Goal: Use online tool/utility: Utilize a website feature to perform a specific function

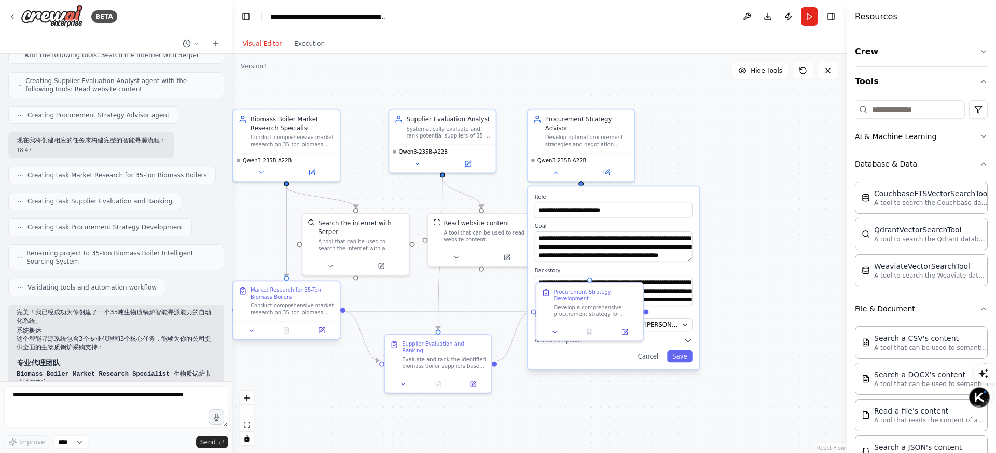
click at [289, 305] on div "Conduct comprehensive market research on 35-ton biomass boilers including: tech…" at bounding box center [293, 309] width 84 height 14
click at [252, 331] on icon at bounding box center [252, 331] width 4 height 2
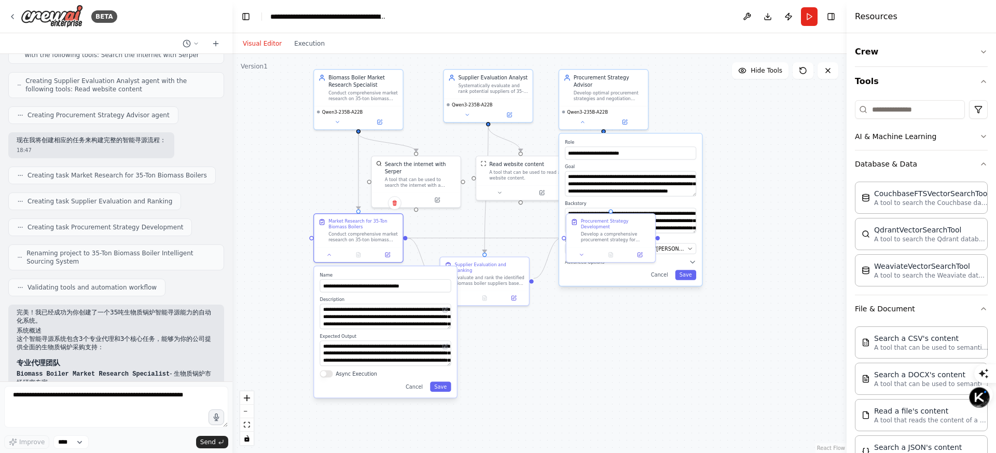
drag, startPoint x: 436, startPoint y: 376, endPoint x: 526, endPoint y: 321, distance: 105.6
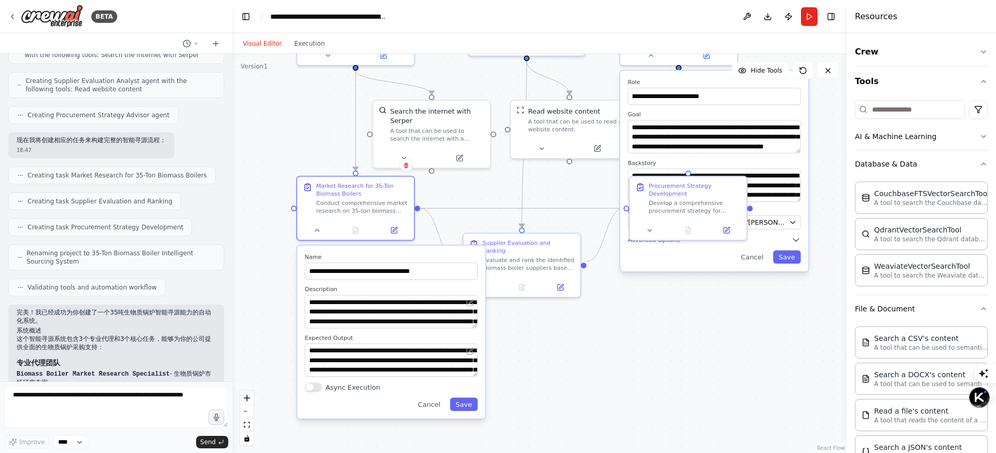
click at [647, 338] on div ".deletable-edge-delete-btn { width: 20px; height: 20px; border: 0px solid #ffff…" at bounding box center [539, 253] width 614 height 399
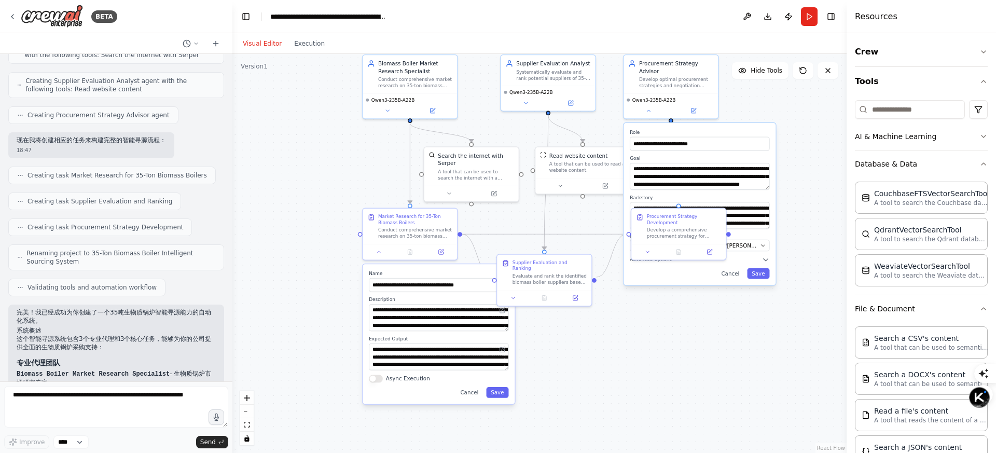
click at [630, 339] on div ".deletable-edge-delete-btn { width: 20px; height: 20px; border: 0px solid #ffff…" at bounding box center [539, 253] width 614 height 399
click at [819, 220] on div ".deletable-edge-delete-btn { width: 20px; height: 20px; border: 0px solid #ffff…" at bounding box center [539, 253] width 614 height 399
drag, startPoint x: 551, startPoint y: 261, endPoint x: 583, endPoint y: 264, distance: 32.9
click at [583, 266] on div "Supplier Evaluation and Ranking Evaluate and rank the identified biomass boiler…" at bounding box center [584, 279] width 75 height 26
click at [606, 292] on button at bounding box center [610, 296] width 26 height 9
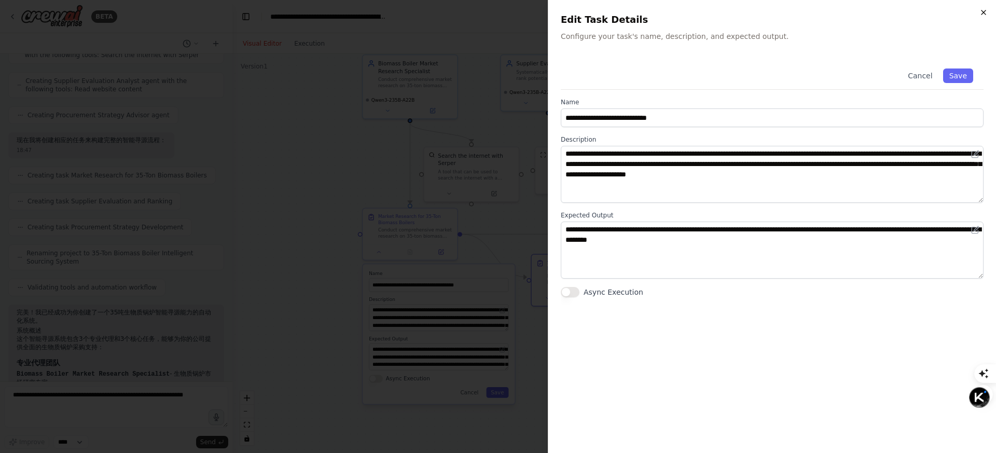
click at [982, 12] on icon "button" at bounding box center [984, 12] width 8 height 8
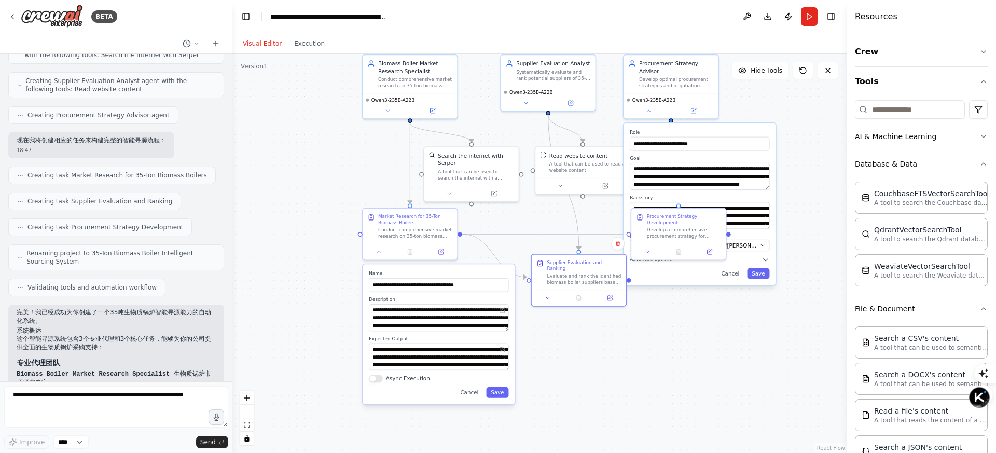
click at [585, 347] on div ".deletable-edge-delete-btn { width: 20px; height: 20px; border: 0px solid #ffff…" at bounding box center [539, 253] width 614 height 399
click at [399, 227] on div "Conduct comprehensive market research on 35-ton biomass boilers including: tech…" at bounding box center [415, 232] width 75 height 12
click at [590, 314] on div ".deletable-edge-delete-btn { width: 20px; height: 20px; border: 0px solid #ffff…" at bounding box center [539, 253] width 614 height 399
click at [929, 56] on button "Crew" at bounding box center [921, 51] width 133 height 29
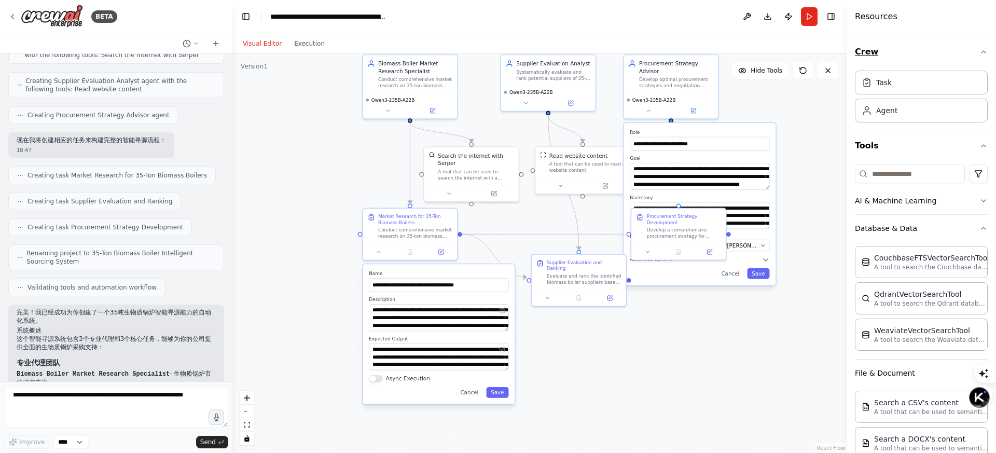
click at [929, 56] on button "Crew" at bounding box center [921, 51] width 133 height 29
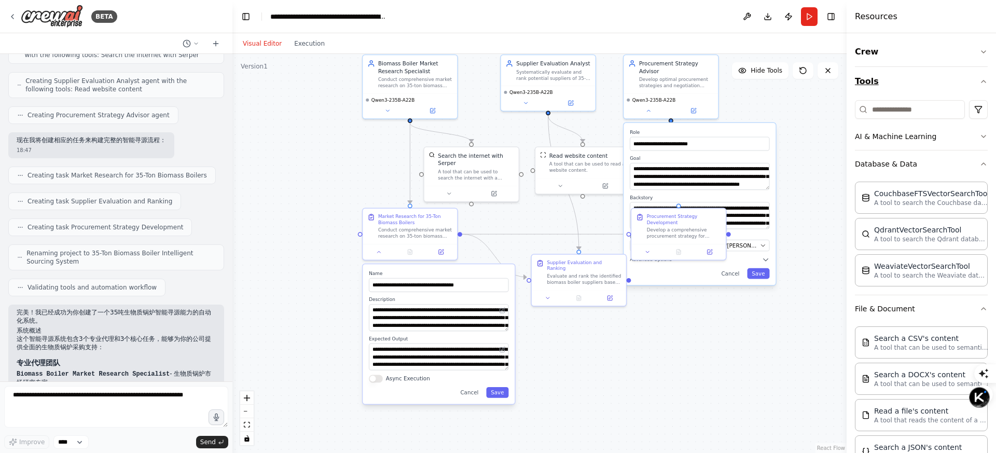
click at [927, 89] on button "Tools" at bounding box center [921, 81] width 133 height 29
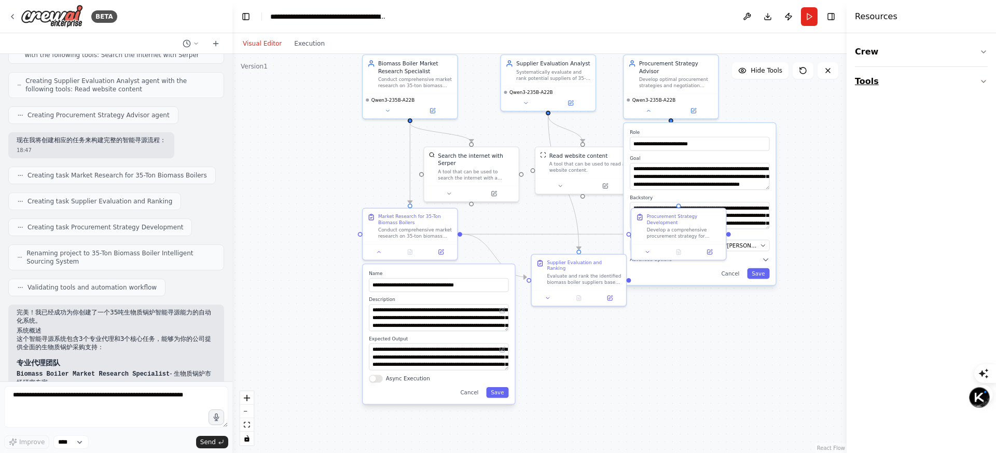
click at [927, 89] on button "Tools" at bounding box center [921, 81] width 133 height 29
click at [923, 80] on button "Tools" at bounding box center [921, 81] width 133 height 29
click at [928, 65] on button "Crew" at bounding box center [921, 51] width 133 height 29
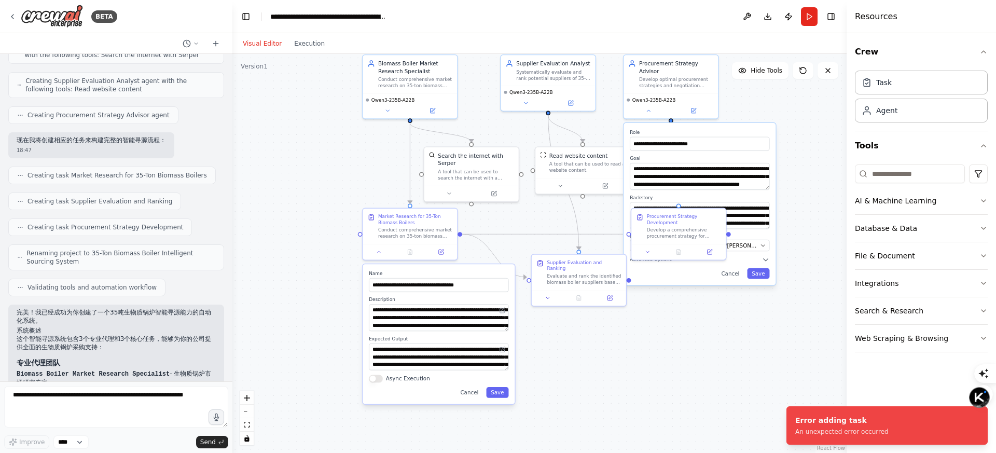
drag, startPoint x: 895, startPoint y: 85, endPoint x: 512, endPoint y: 1, distance: 391.5
click at [391, 116] on div "Qwen3-235B-A22B" at bounding box center [410, 104] width 94 height 25
click at [389, 113] on button at bounding box center [388, 109] width 44 height 9
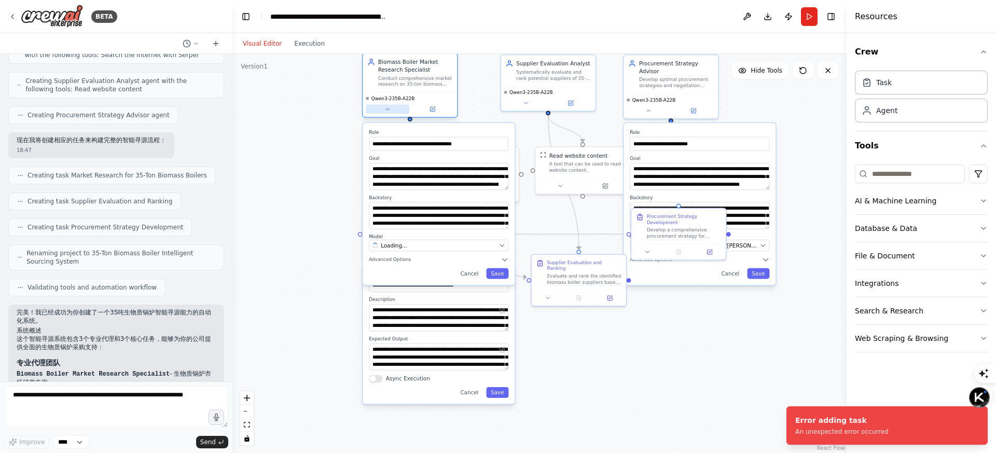
click at [389, 113] on button at bounding box center [388, 109] width 44 height 9
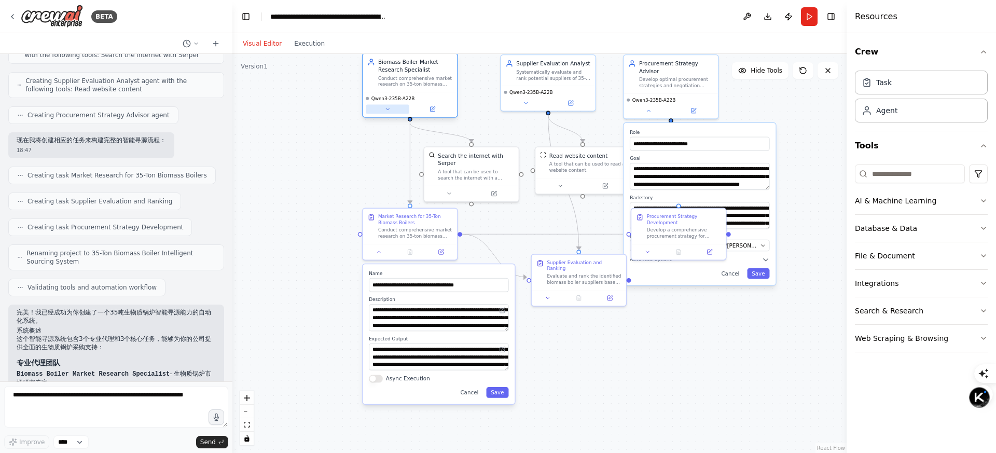
click at [385, 107] on icon at bounding box center [388, 109] width 6 height 6
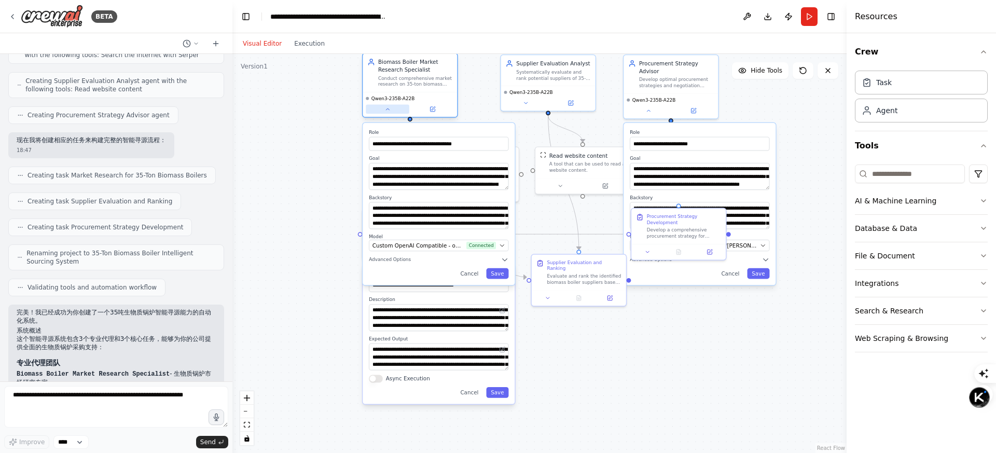
click at [388, 111] on icon at bounding box center [388, 109] width 6 height 6
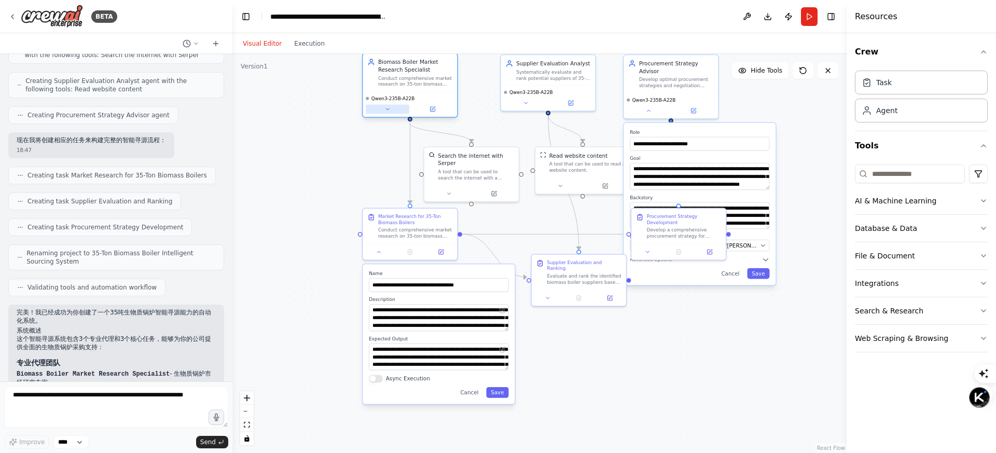
click at [388, 111] on icon at bounding box center [388, 109] width 6 height 6
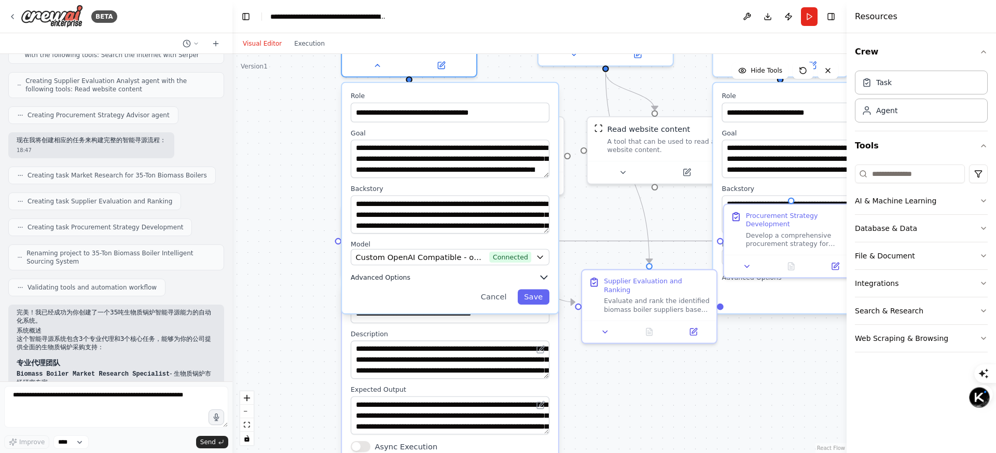
click at [540, 279] on icon "button" at bounding box center [544, 277] width 11 height 11
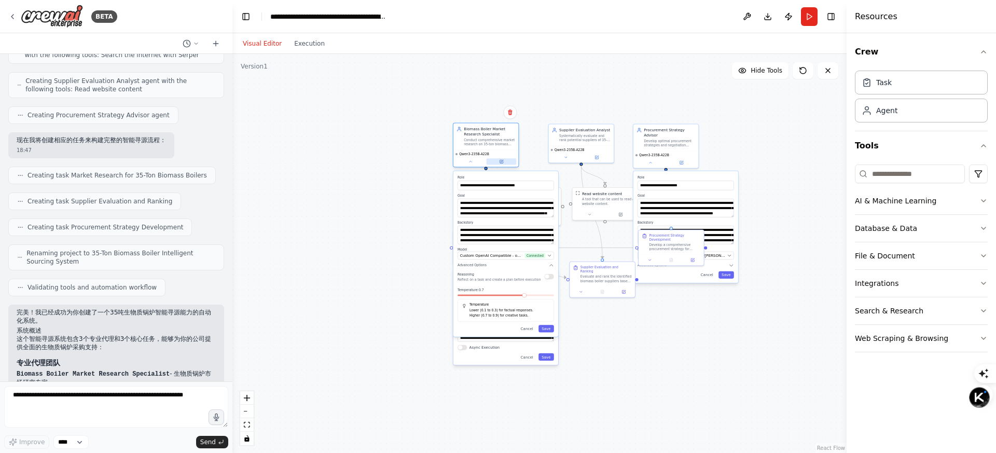
click at [505, 161] on button at bounding box center [502, 161] width 30 height 6
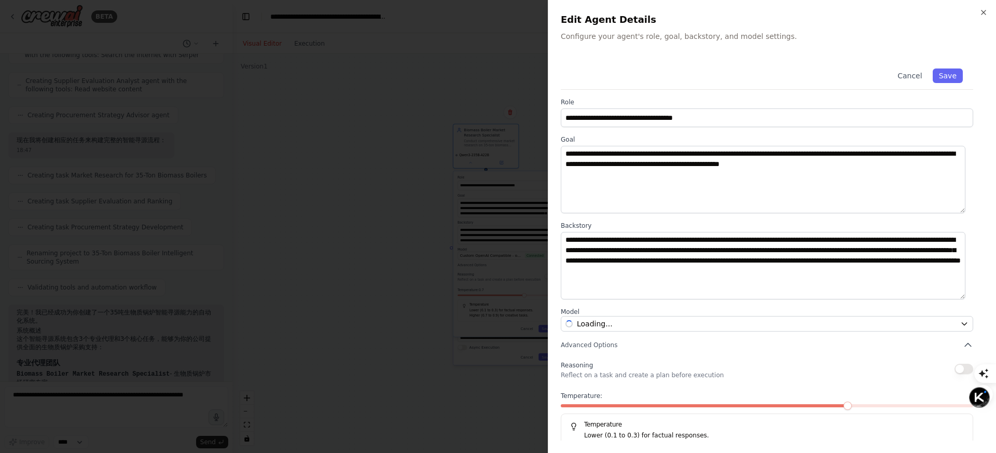
scroll to position [17, 0]
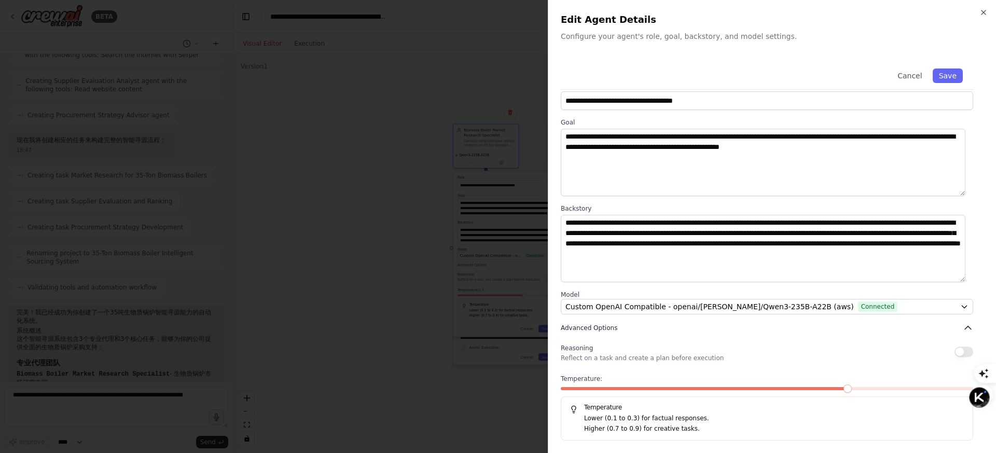
click at [651, 324] on button "Advanced Options" at bounding box center [767, 328] width 413 height 10
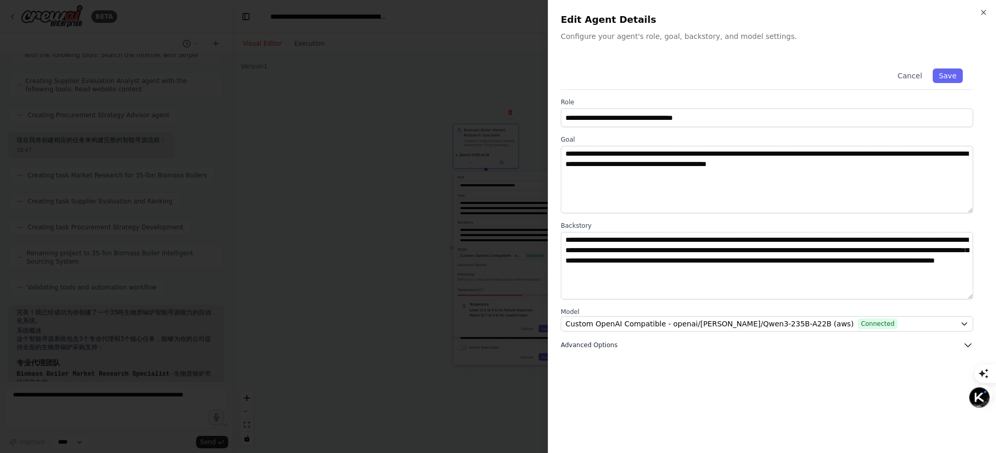
click at [649, 342] on button "Advanced Options" at bounding box center [767, 345] width 413 height 10
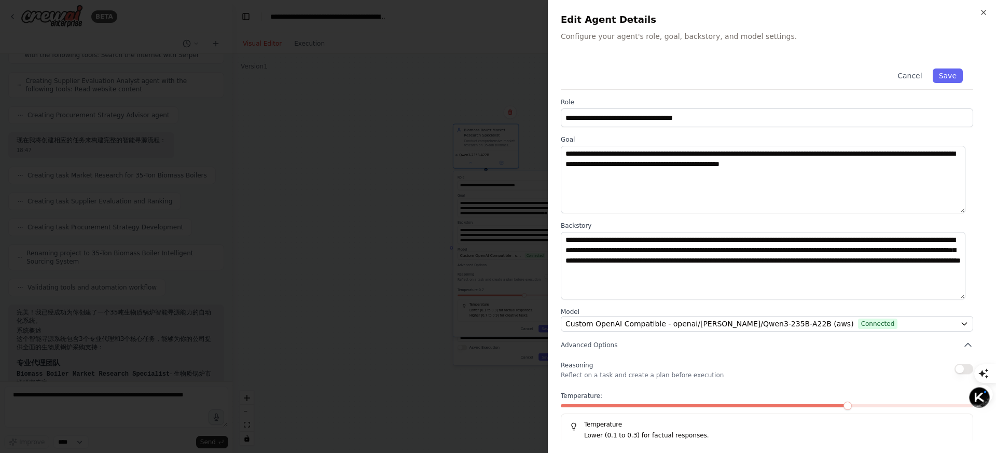
click at [465, 259] on div at bounding box center [498, 226] width 996 height 453
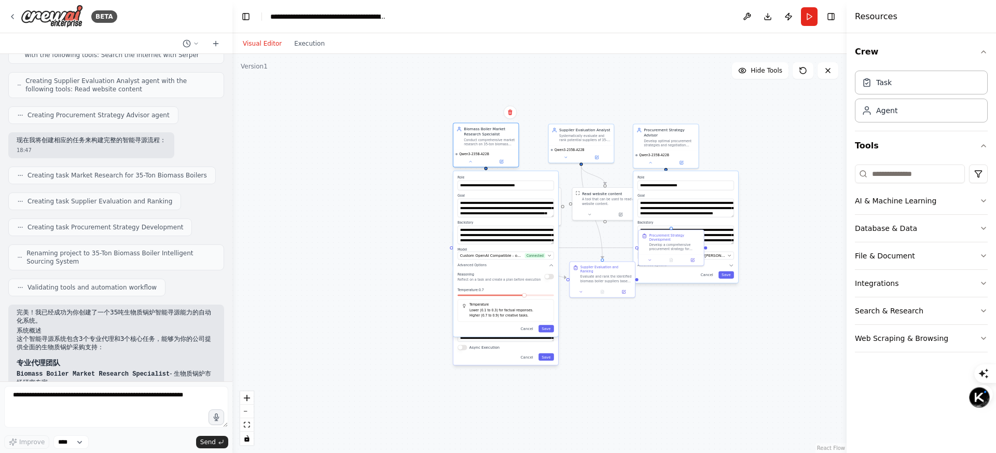
click at [475, 138] on div "Conduct comprehensive market research on 35-ton biomass boilers, analyzing tech…" at bounding box center [489, 142] width 51 height 8
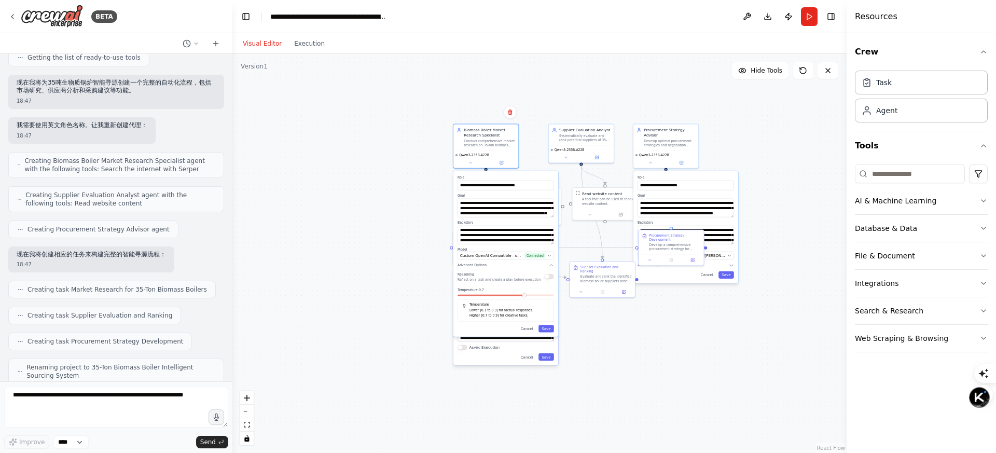
scroll to position [172, 0]
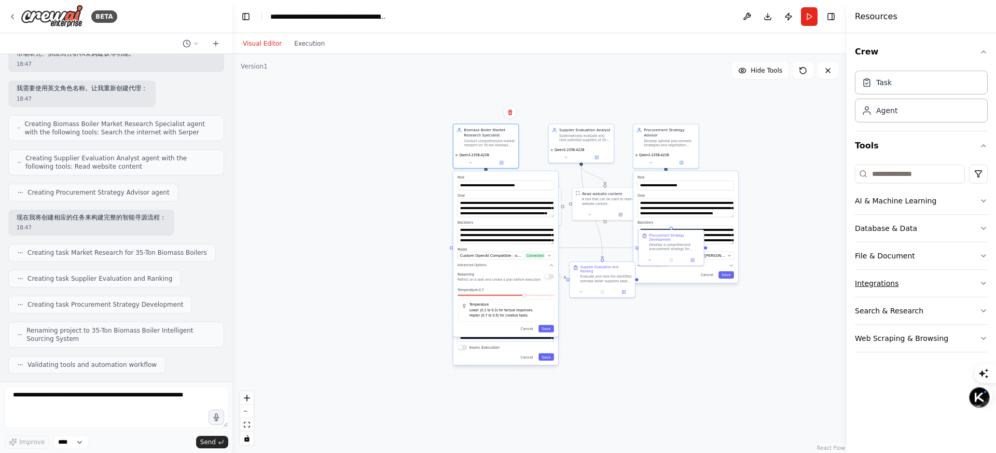
click at [908, 279] on button "Integrations" at bounding box center [921, 283] width 133 height 27
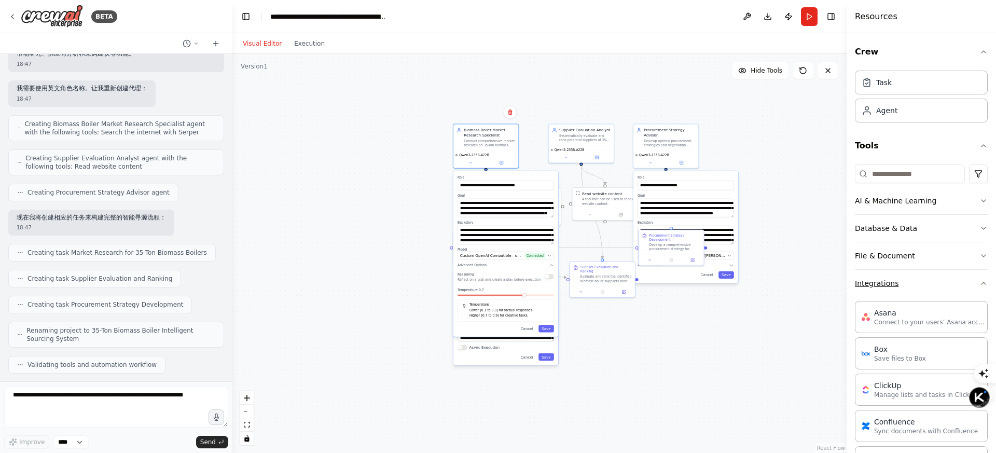
click at [937, 279] on button "Integrations" at bounding box center [921, 283] width 133 height 27
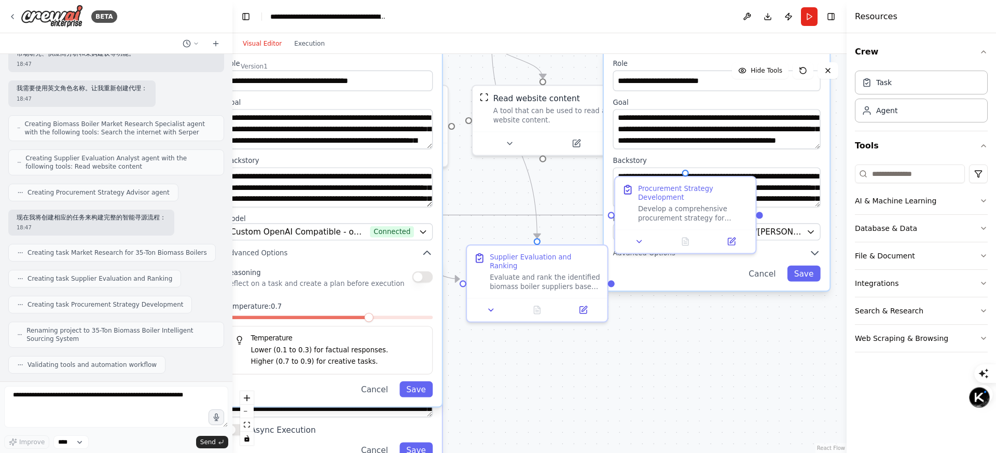
drag, startPoint x: 390, startPoint y: 324, endPoint x: 498, endPoint y: 313, distance: 109.1
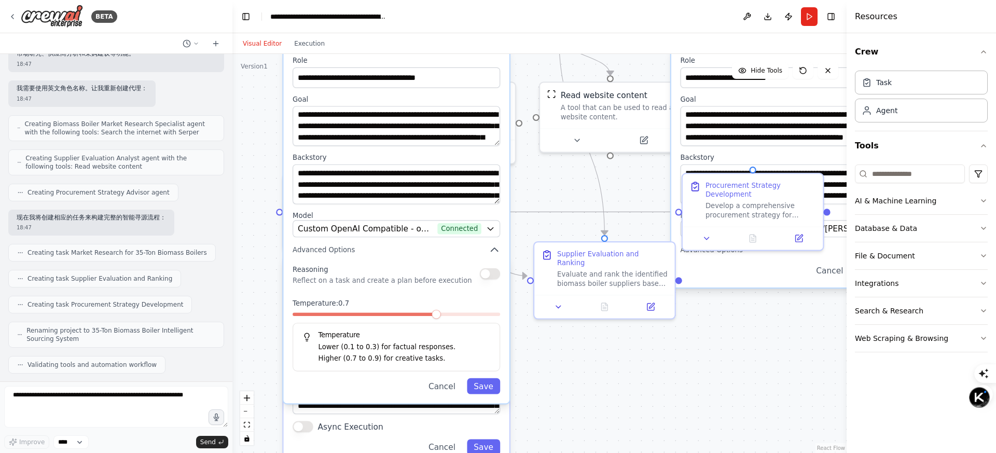
drag, startPoint x: 471, startPoint y: 316, endPoint x: 549, endPoint y: 312, distance: 77.9
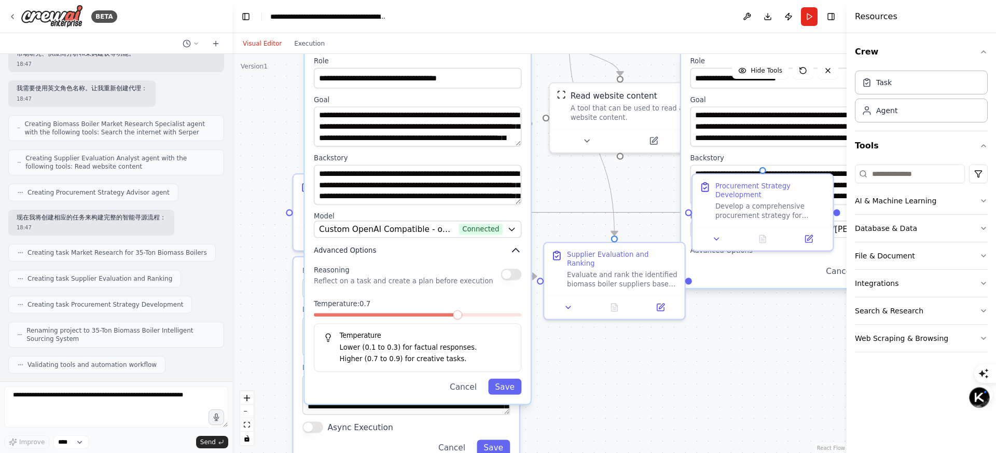
drag, startPoint x: 299, startPoint y: 252, endPoint x: 316, endPoint y: 250, distance: 16.7
click at [316, 250] on div "**********" at bounding box center [418, 225] width 226 height 357
click at [888, 112] on div "Agent" at bounding box center [887, 110] width 21 height 10
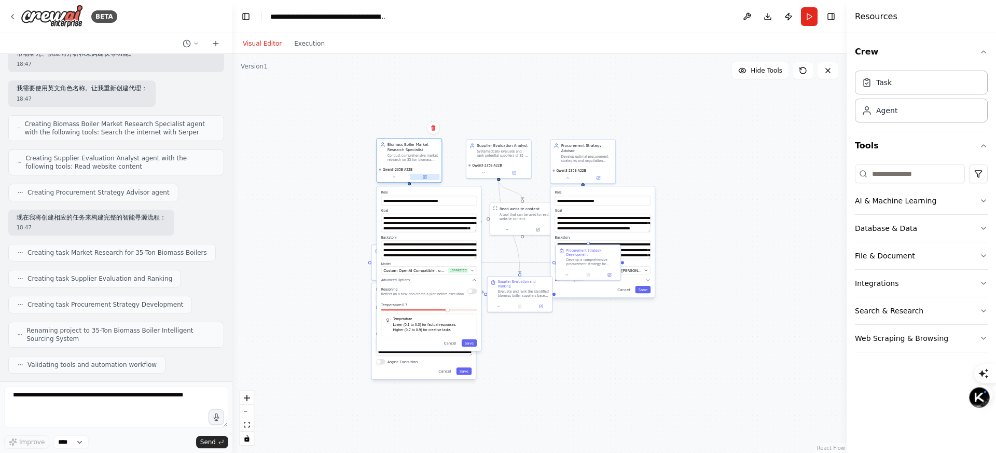
click at [425, 175] on icon at bounding box center [425, 177] width 4 height 4
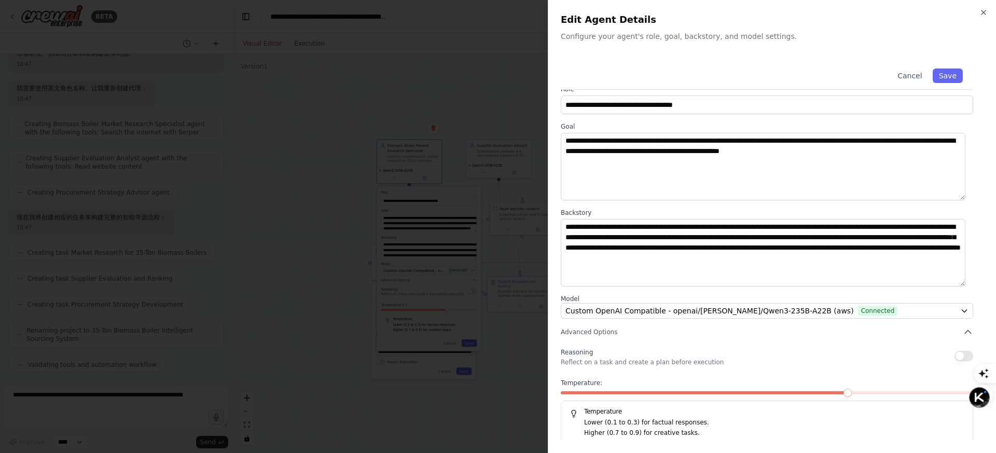
scroll to position [17, 0]
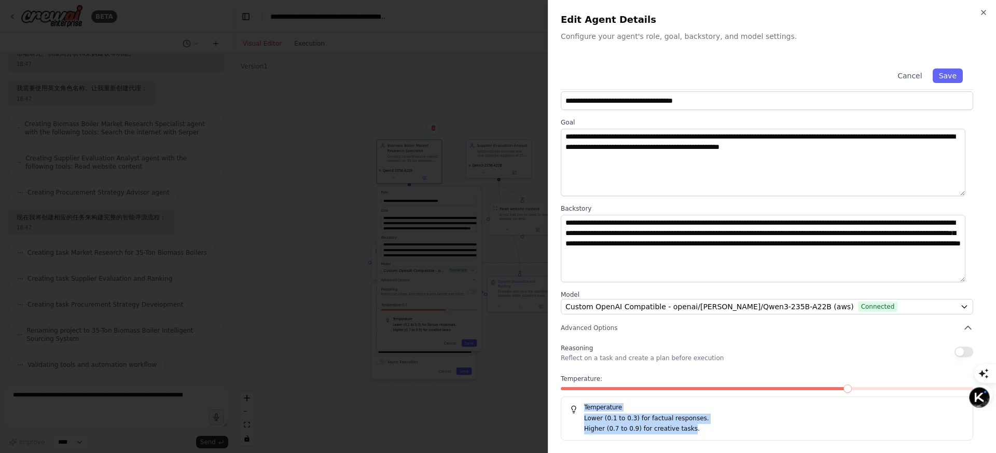
drag, startPoint x: 690, startPoint y: 431, endPoint x: 582, endPoint y: 407, distance: 110.6
click at [582, 407] on div "Temperature Lower (0.1 to 0.3) for factual responses. Higher (0.7 to 0.9) for c…" at bounding box center [767, 418] width 413 height 44
copy div "Temperature Lower (0.1 to 0.3) for factual responses. Higher (0.7 to 0.9) for c…"
drag, startPoint x: 563, startPoint y: 378, endPoint x: 590, endPoint y: 381, distance: 27.2
click at [588, 381] on span "Temperature:" at bounding box center [582, 379] width 42 height 8
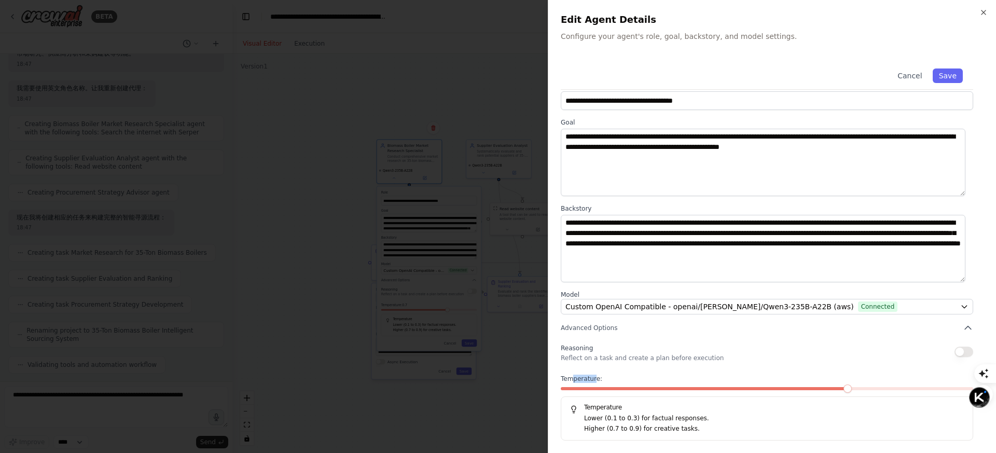
drag, startPoint x: 597, startPoint y: 380, endPoint x: 573, endPoint y: 379, distance: 24.4
click at [573, 379] on span "Temperature:" at bounding box center [582, 379] width 42 height 8
click at [568, 378] on span "Temperature:" at bounding box center [582, 379] width 42 height 8
drag, startPoint x: 563, startPoint y: 379, endPoint x: 587, endPoint y: 379, distance: 23.9
click at [587, 379] on span "Temperature:" at bounding box center [582, 379] width 42 height 8
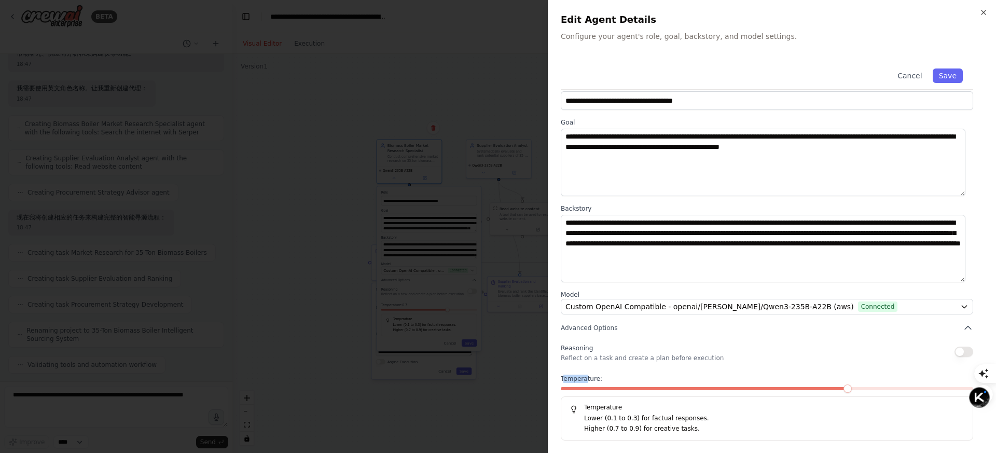
click at [566, 380] on span "Temperature:" at bounding box center [582, 379] width 42 height 8
drag, startPoint x: 562, startPoint y: 379, endPoint x: 603, endPoint y: 381, distance: 41.1
click at [603, 381] on label "Temperature:" at bounding box center [767, 379] width 413 height 8
copy span "Temperature:"
drag, startPoint x: 586, startPoint y: 407, endPoint x: 705, endPoint y: 435, distance: 122.6
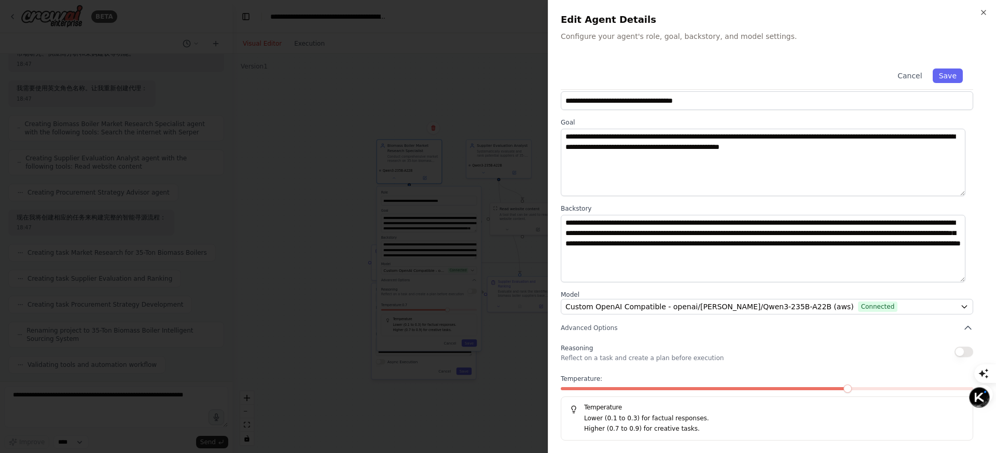
click at [705, 435] on div "Temperature Lower (0.1 to 0.3) for factual responses. Higher (0.7 to 0.9) for c…" at bounding box center [767, 418] width 413 height 44
drag, startPoint x: 694, startPoint y: 429, endPoint x: 583, endPoint y: 402, distance: 114.3
click at [583, 402] on div "Temperature Lower (0.1 to 0.3) for factual responses. Higher (0.7 to 0.9) for c…" at bounding box center [767, 418] width 413 height 44
copy div "Temperature Lower (0.1 to 0.3) for factual responses. Higher (0.7 to 0.9) for c…"
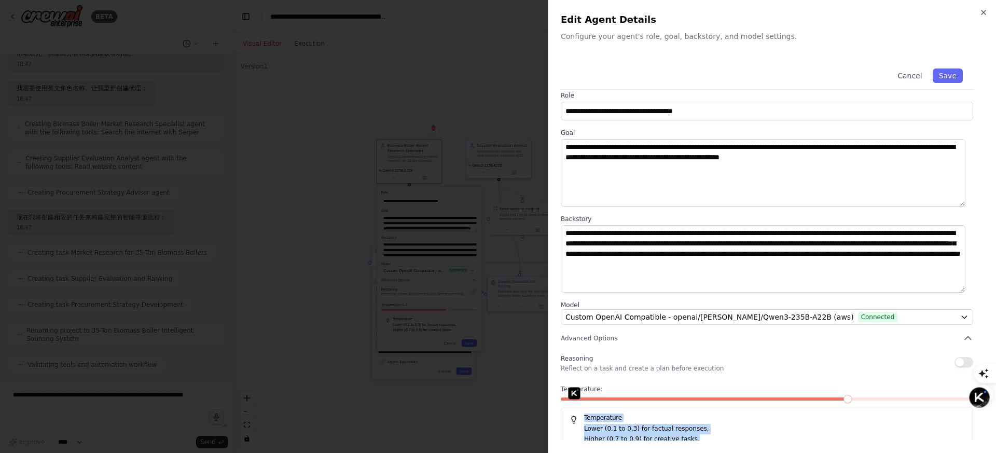
scroll to position [0, 0]
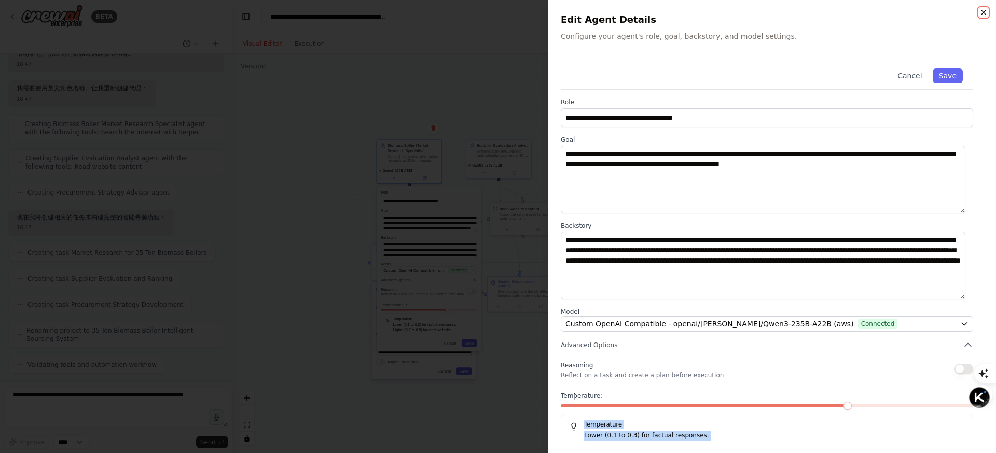
click at [980, 13] on icon "button" at bounding box center [984, 12] width 8 height 8
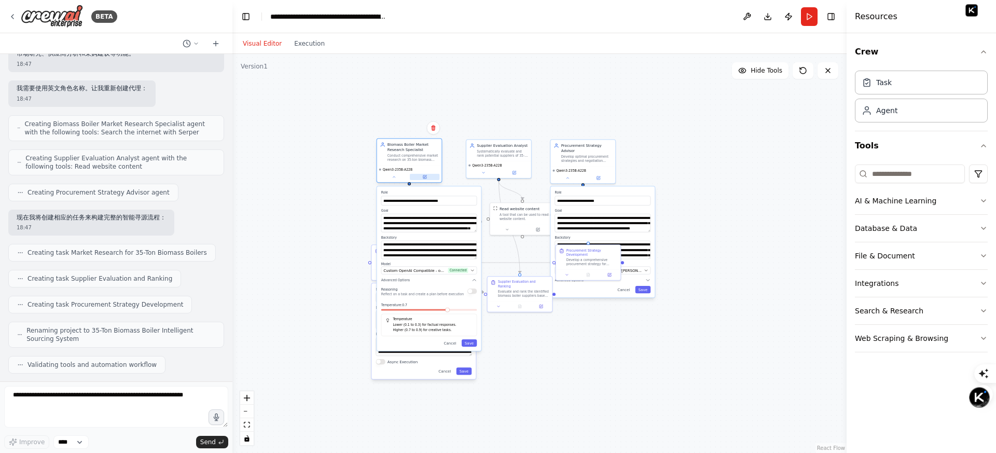
click at [426, 177] on icon at bounding box center [424, 176] width 3 height 3
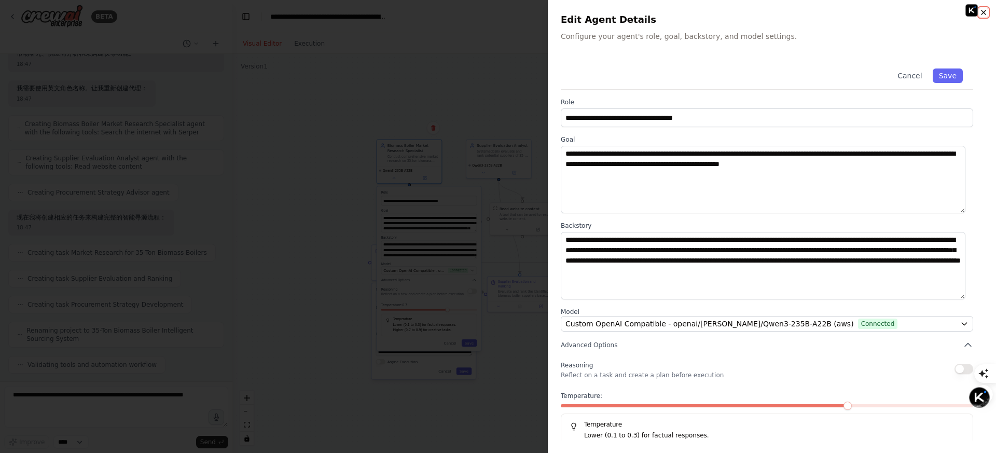
click at [987, 13] on icon "button" at bounding box center [984, 12] width 8 height 8
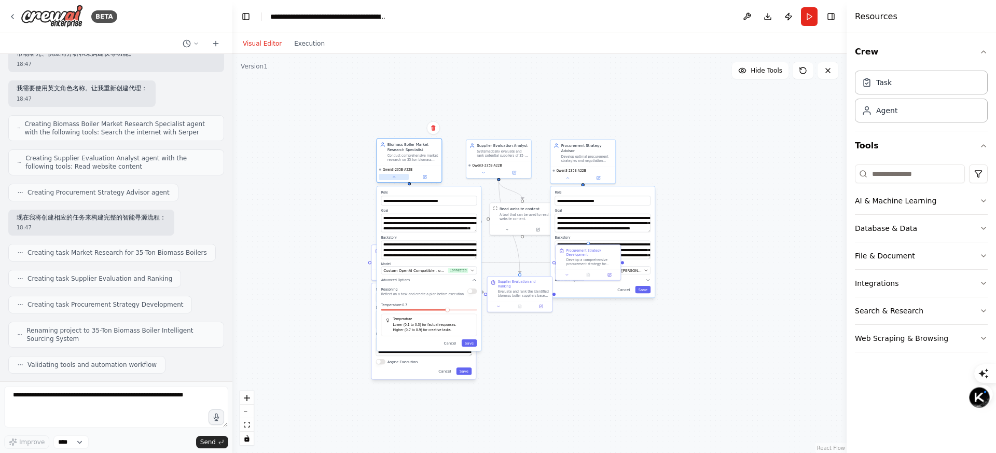
click at [393, 179] on icon at bounding box center [394, 177] width 4 height 4
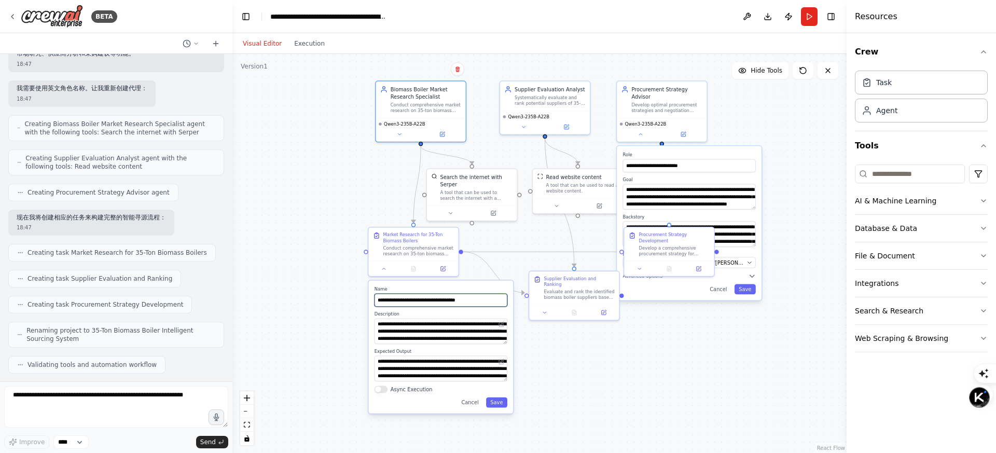
click at [446, 297] on input "**********" at bounding box center [441, 300] width 133 height 13
click at [380, 269] on button at bounding box center [384, 267] width 25 height 9
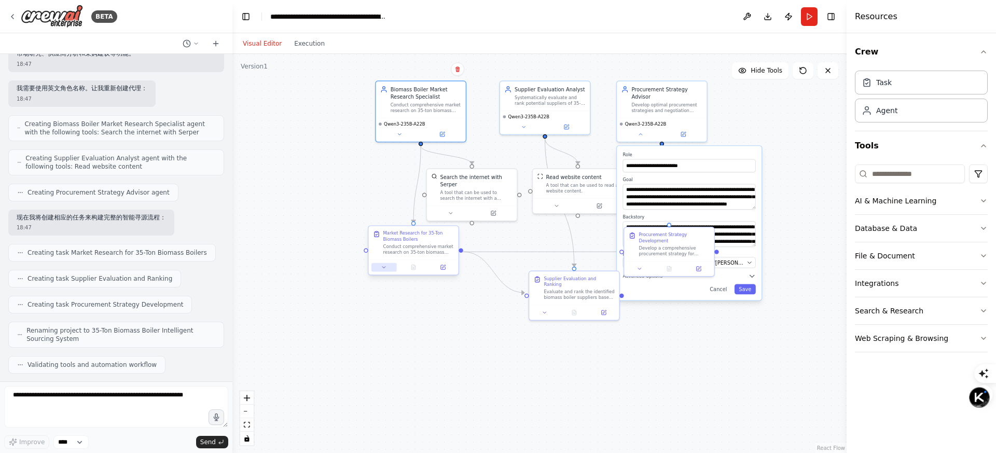
click at [380, 268] on button at bounding box center [384, 267] width 25 height 9
